Goal: Task Accomplishment & Management: Complete application form

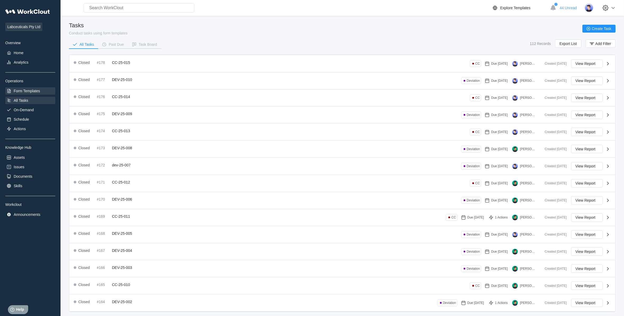
click at [40, 90] on div "Form Templates" at bounding box center [30, 90] width 50 height 7
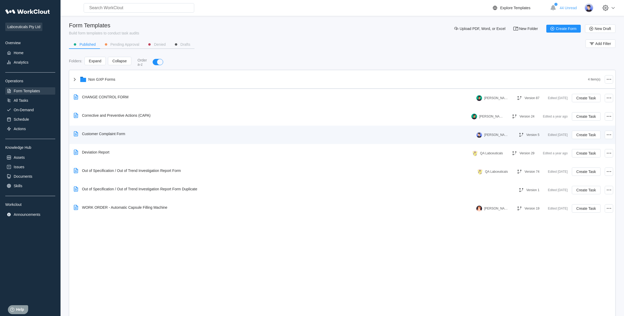
click at [132, 133] on div "Customer Complaint Form" at bounding box center [274, 134] width 405 height 12
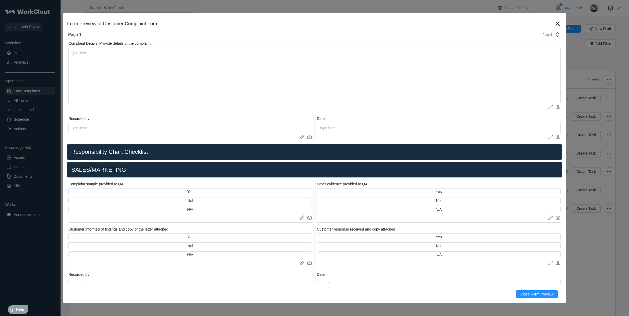
scroll to position [301, 0]
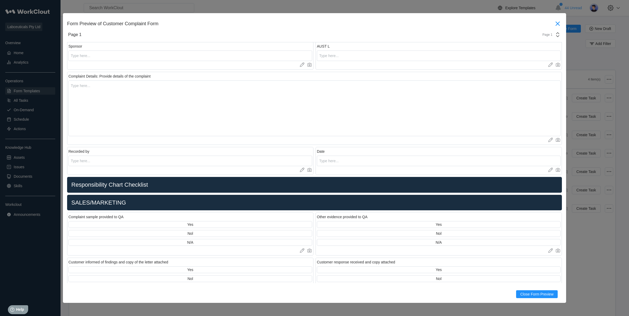
click at [554, 23] on icon at bounding box center [558, 23] width 8 height 8
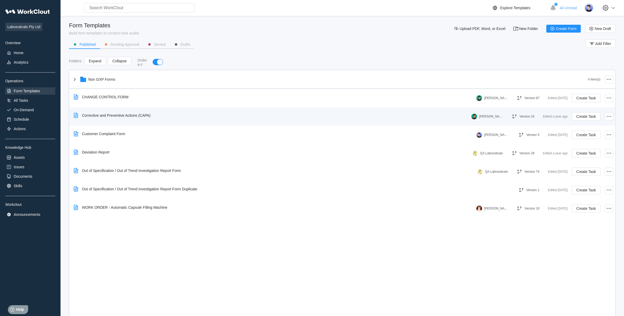
click at [95, 111] on div "Corrective and Preventive Actions (CAPA)" at bounding box center [113, 116] width 83 height 12
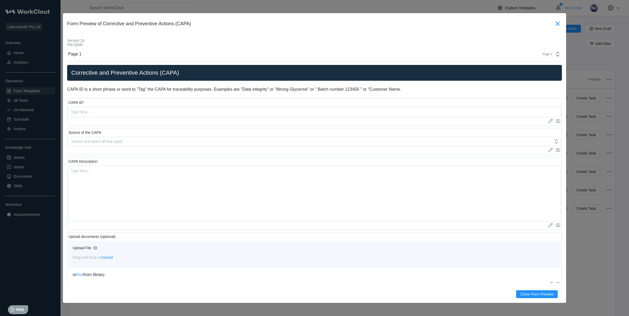
click at [554, 25] on icon at bounding box center [558, 23] width 8 height 8
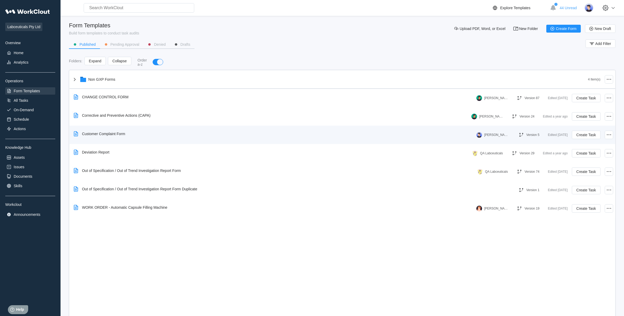
click at [124, 133] on div "Customer Complaint Form" at bounding box center [103, 134] width 43 height 4
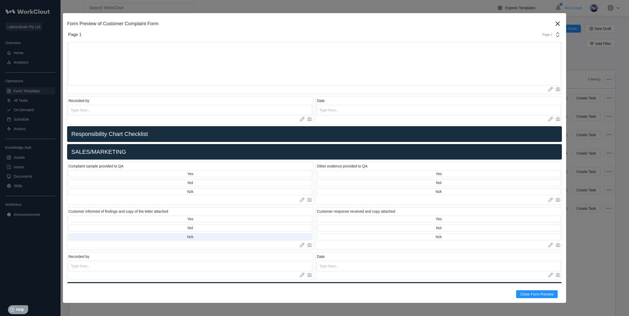
scroll to position [362, 0]
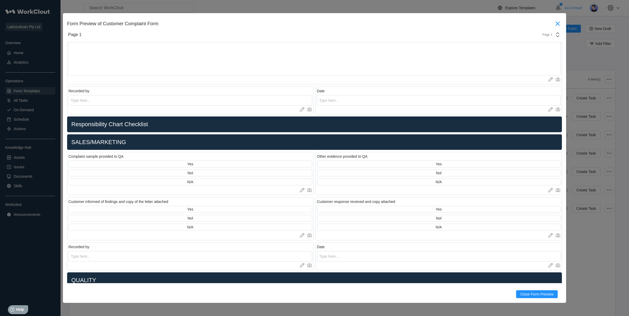
click at [554, 22] on icon at bounding box center [558, 23] width 8 height 8
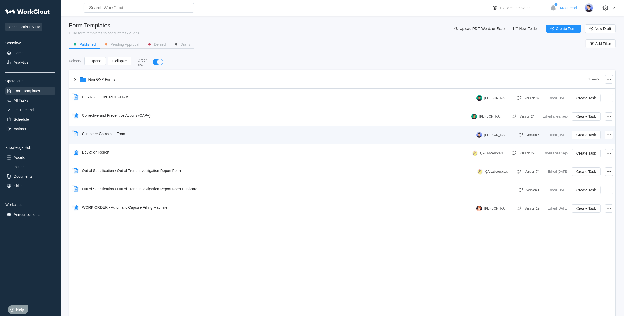
click at [120, 133] on div "Customer Complaint Form" at bounding box center [103, 134] width 43 height 4
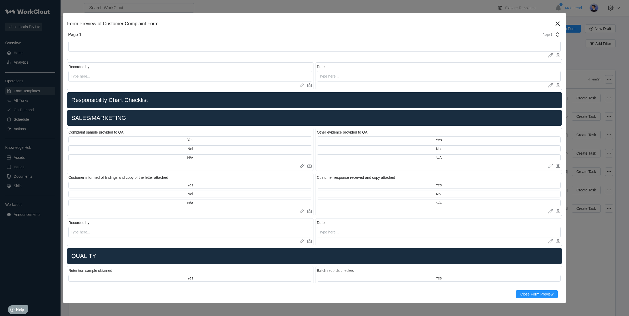
scroll to position [461, 0]
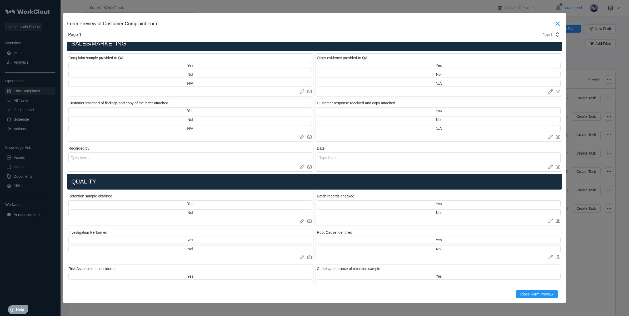
click at [554, 21] on icon at bounding box center [558, 23] width 8 height 8
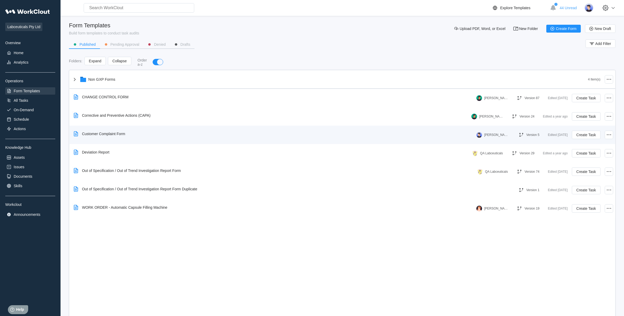
click at [112, 136] on div "Customer Complaint Form" at bounding box center [101, 134] width 58 height 12
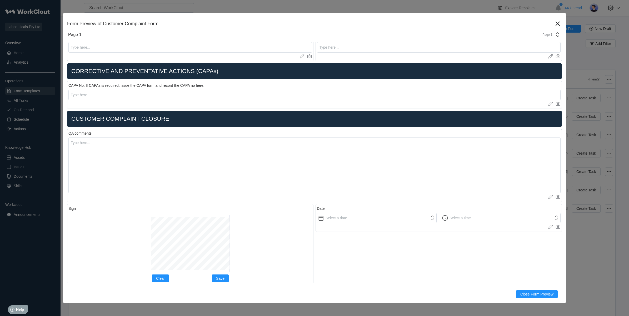
scroll to position [1157, 0]
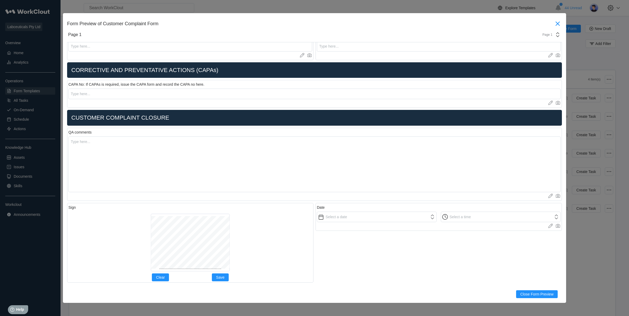
click at [554, 22] on icon at bounding box center [558, 23] width 8 height 8
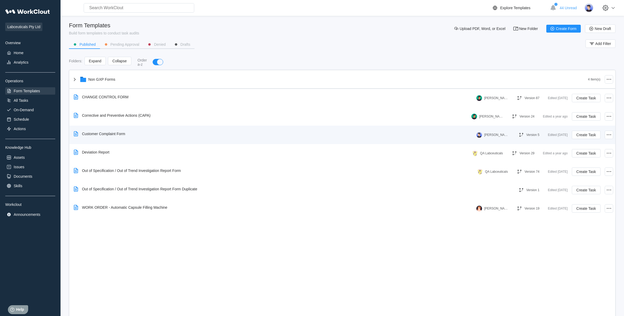
click at [130, 136] on div "Customer Complaint Form" at bounding box center [274, 134] width 405 height 12
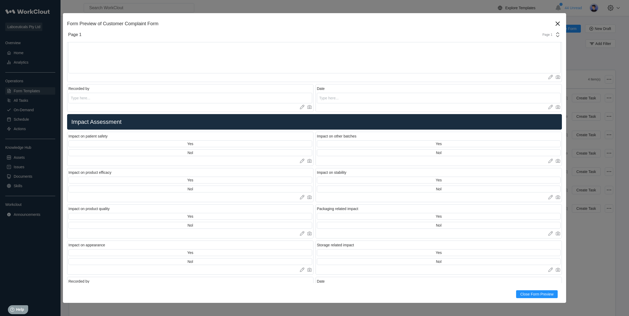
scroll to position [729, 0]
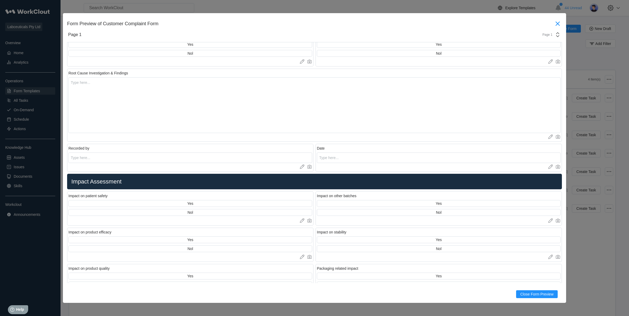
click at [554, 24] on icon at bounding box center [558, 23] width 8 height 8
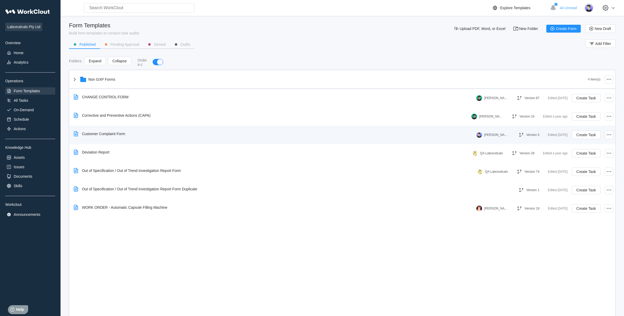
click at [123, 135] on div "Customer Complaint Form" at bounding box center [103, 134] width 43 height 4
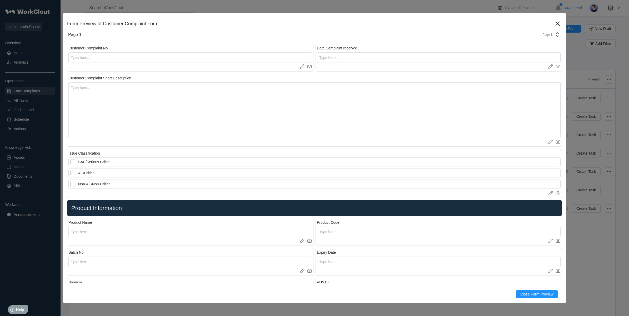
scroll to position [66, 0]
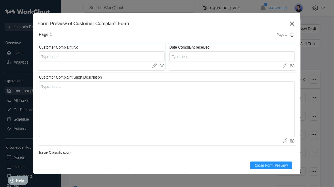
type textarea "x"
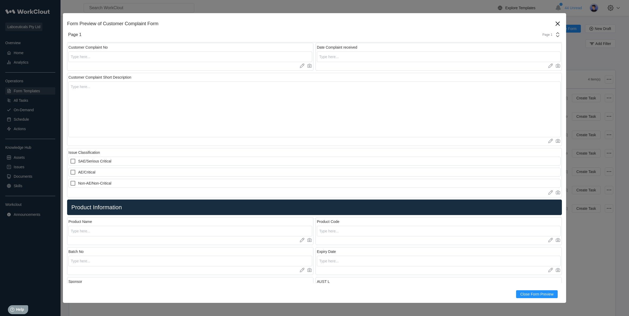
type textarea "x"
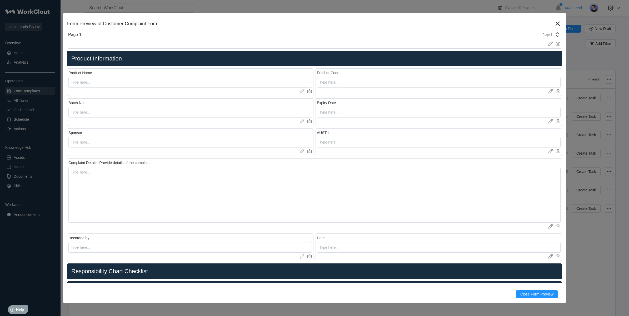
scroll to position [296, 0]
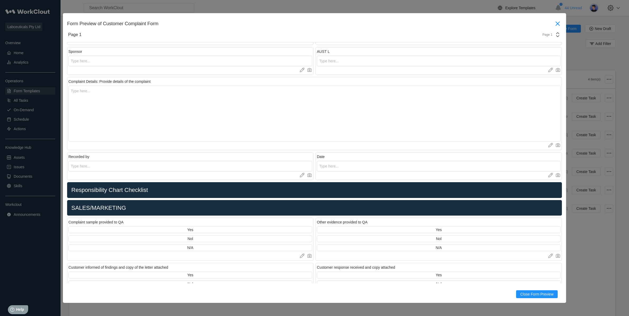
click at [554, 22] on icon at bounding box center [558, 23] width 8 height 8
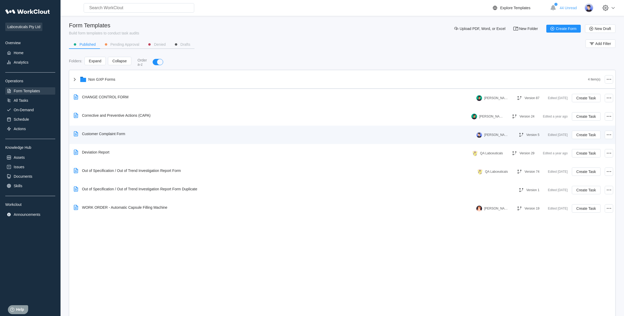
click at [111, 129] on div "Customer Complaint Form" at bounding box center [101, 134] width 58 height 12
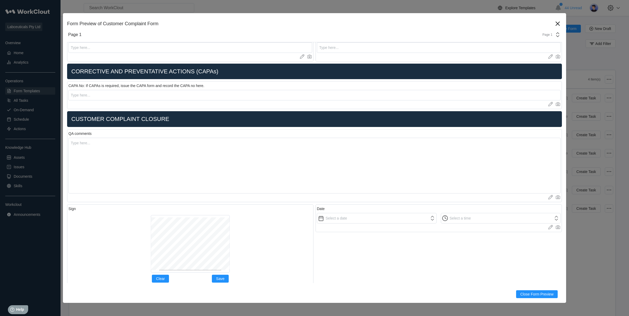
scroll to position [1157, 0]
